Goal: Task Accomplishment & Management: Complete application form

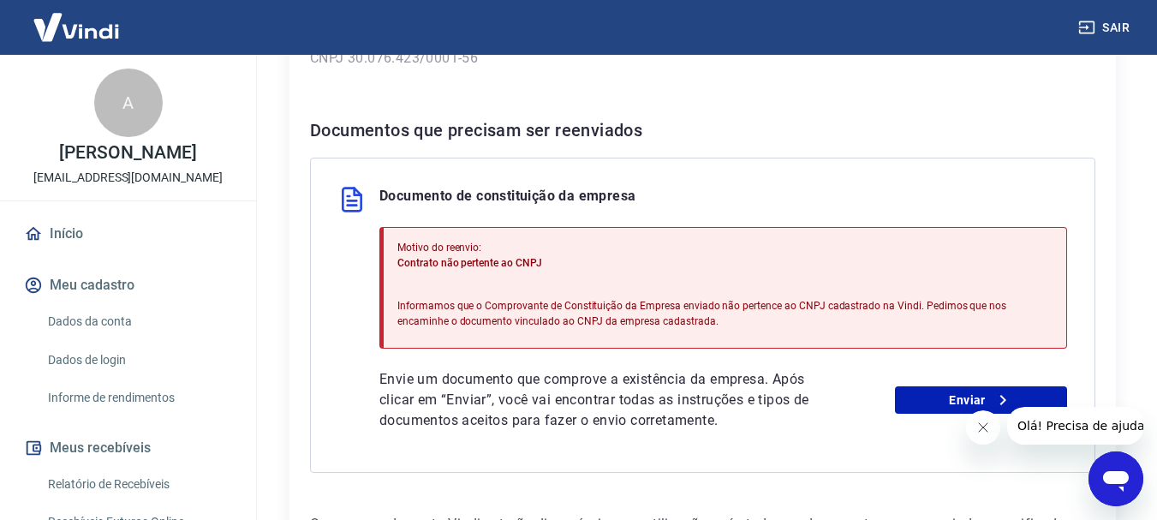
scroll to position [428, 0]
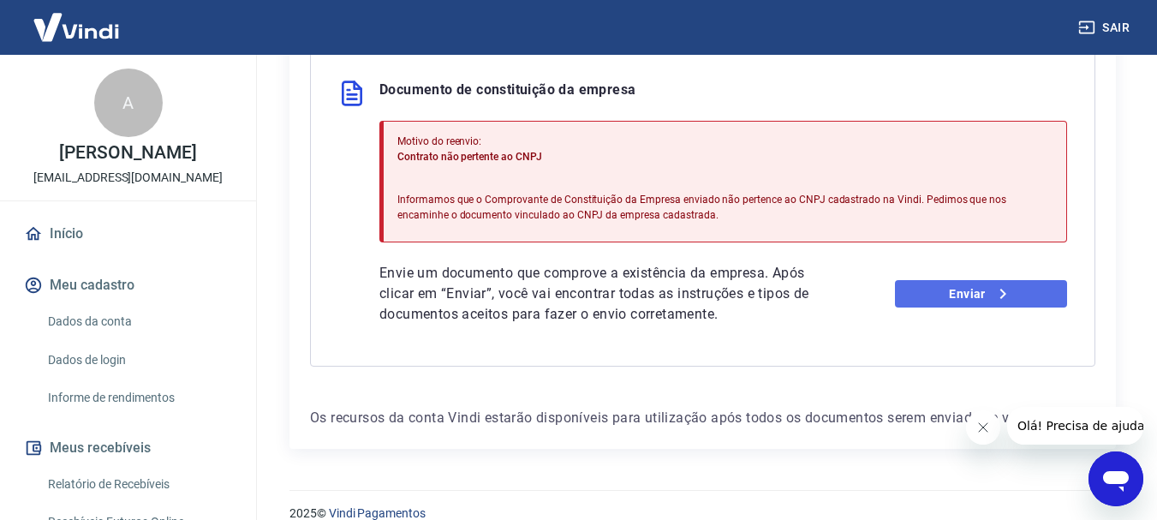
click at [961, 296] on link "Enviar" at bounding box center [981, 293] width 172 height 27
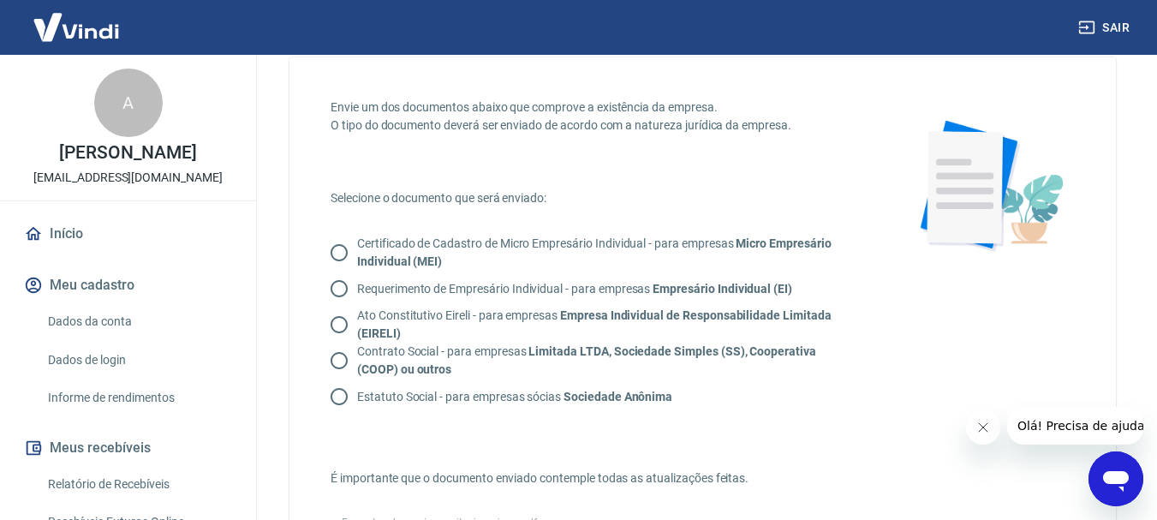
scroll to position [86, 0]
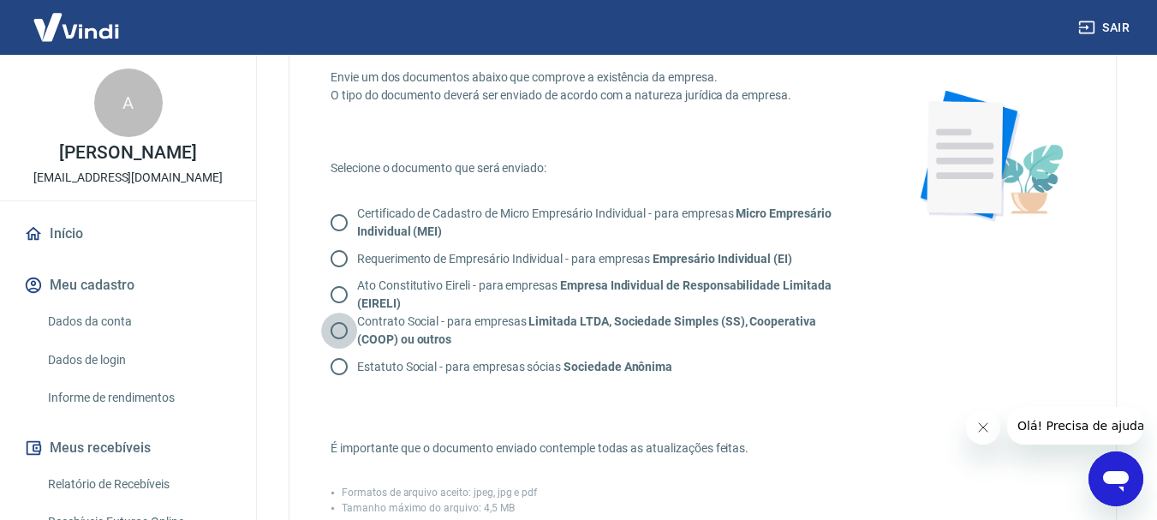
click at [336, 328] on input "Contrato Social - para empresas Limitada LTDA, Sociedade Simples (SS), Cooperat…" at bounding box center [339, 331] width 36 height 36
radio input "true"
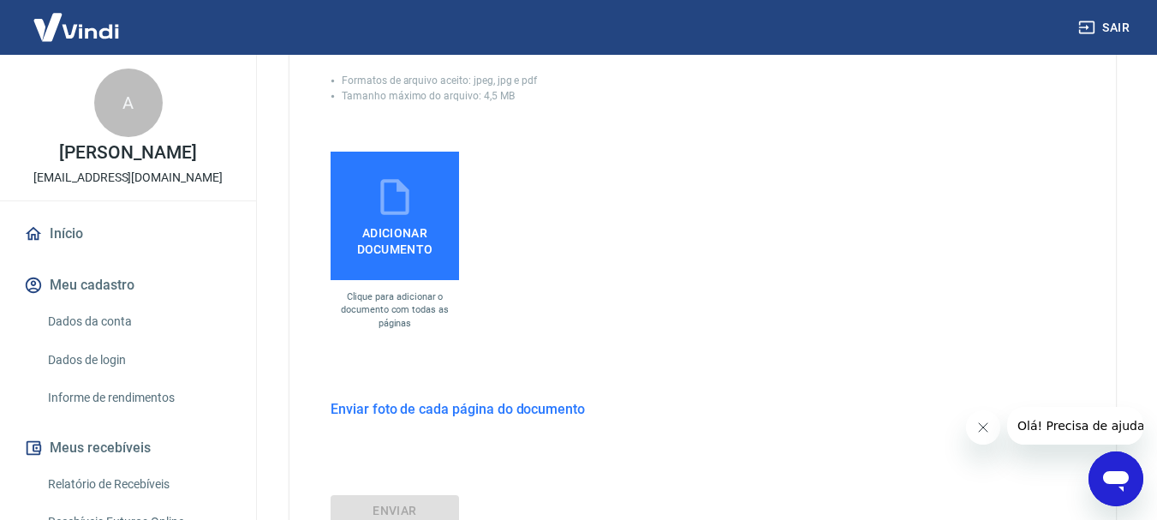
scroll to position [514, 0]
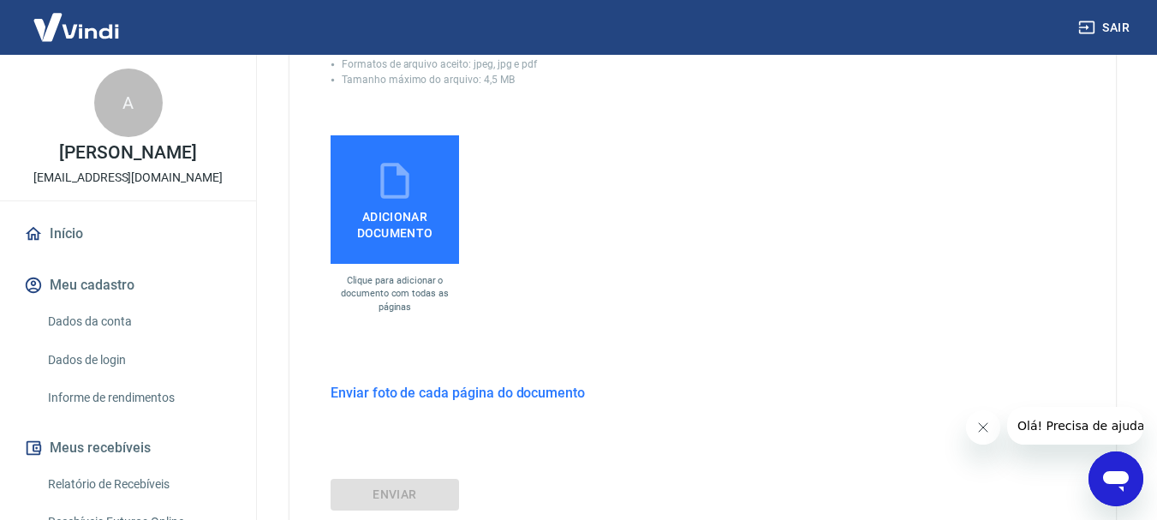
click at [397, 242] on label "Adicionar documento" at bounding box center [395, 199] width 128 height 128
click at [0, 0] on input "Adicionar documento" at bounding box center [0, 0] width 0 height 0
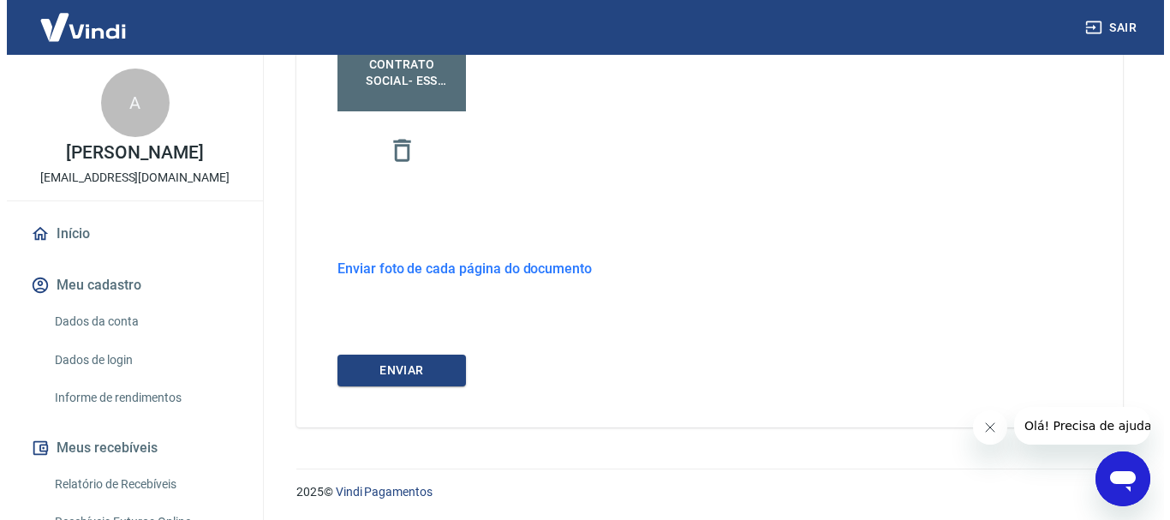
scroll to position [668, 0]
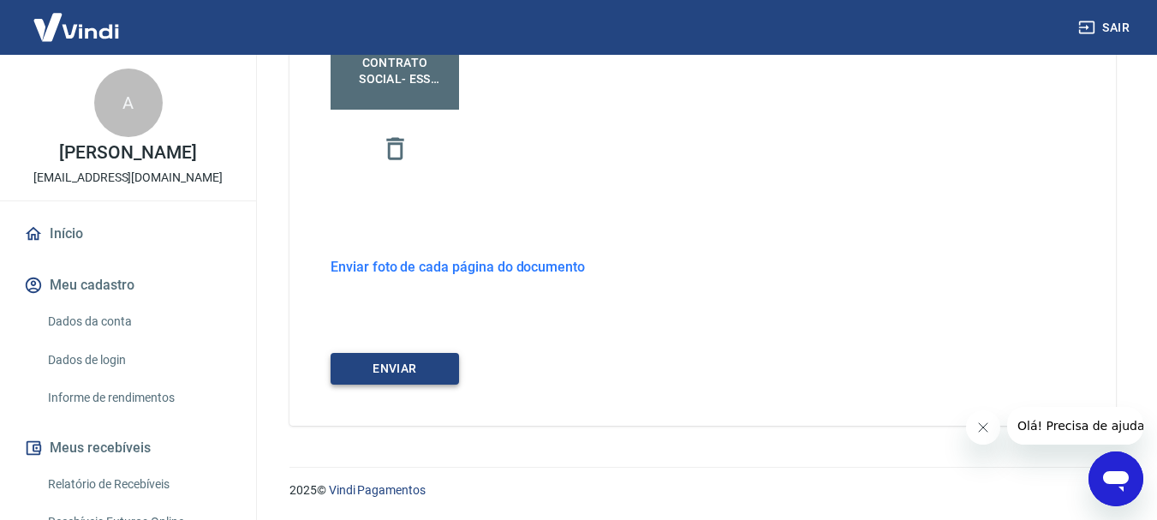
click at [430, 369] on button "ENVIAR" at bounding box center [395, 369] width 128 height 32
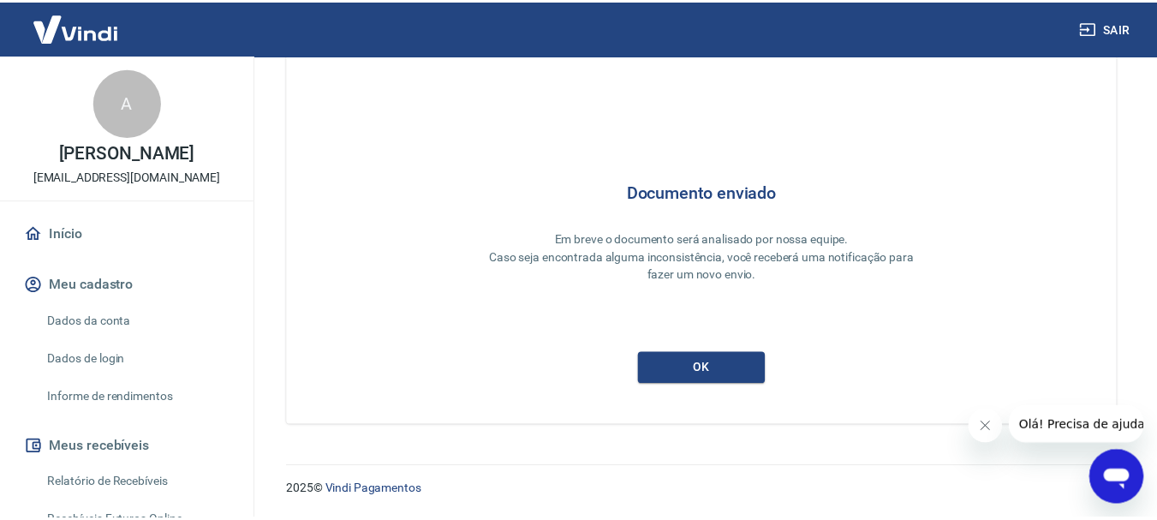
scroll to position [75, 0]
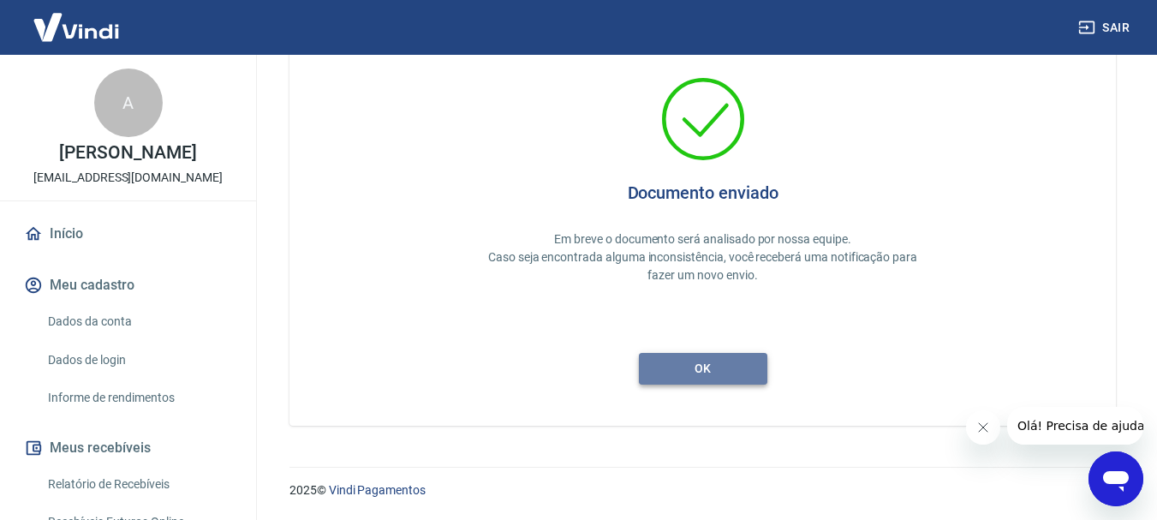
click at [688, 366] on button "ok" at bounding box center [703, 369] width 128 height 32
